Goal: Information Seeking & Learning: Learn about a topic

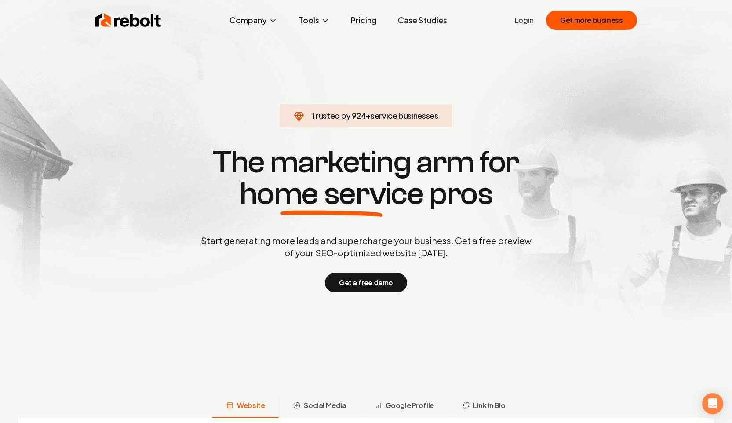
click at [365, 19] on link "Pricing" at bounding box center [364, 20] width 40 height 18
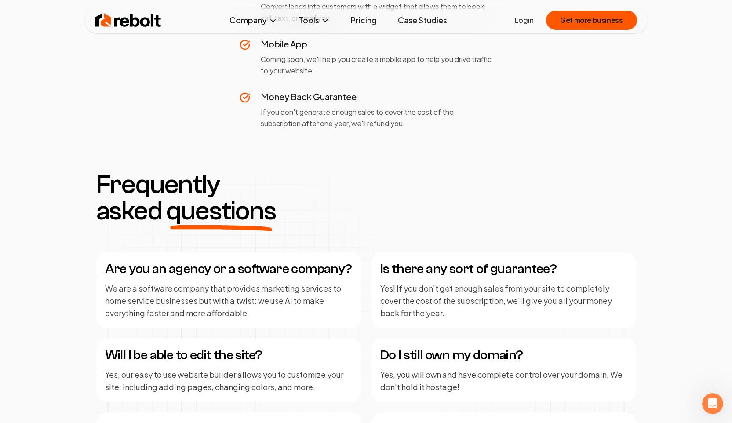
scroll to position [891, 0]
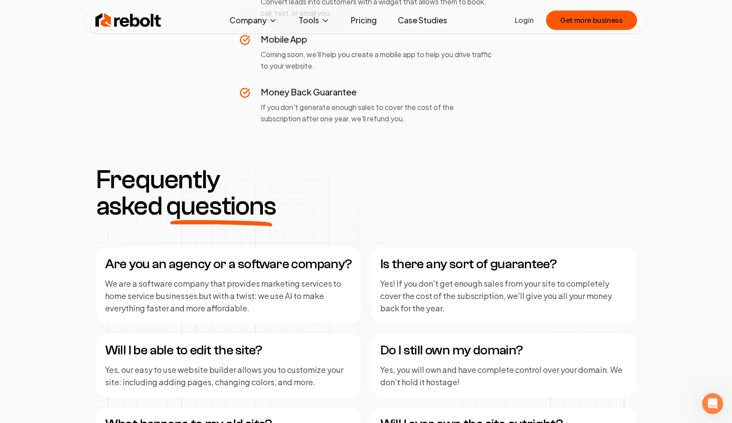
click at [157, 17] on img at bounding box center [128, 20] width 66 height 18
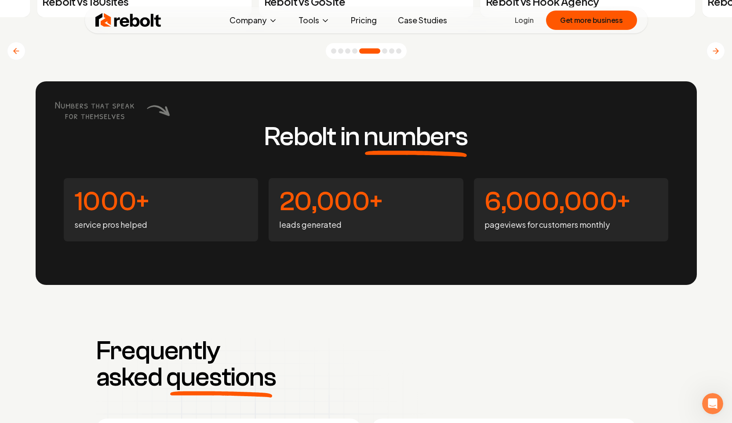
scroll to position [3854, 0]
